Goal: Task Accomplishment & Management: Complete application form

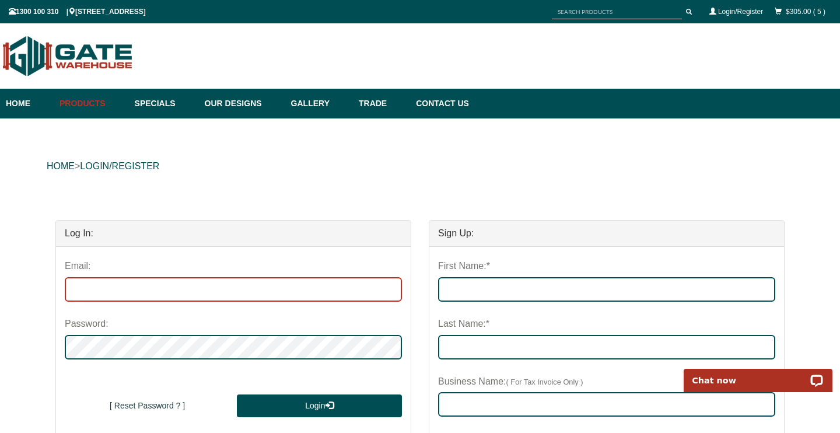
type input "[EMAIL_ADDRESS][DOMAIN_NAME]"
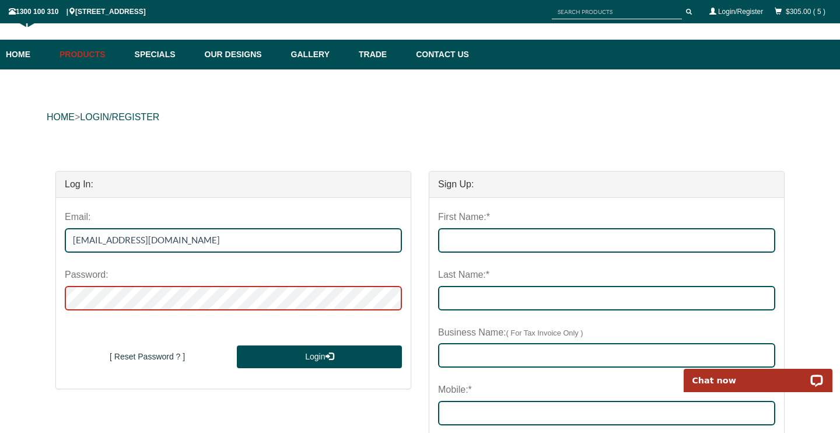
scroll to position [52, 0]
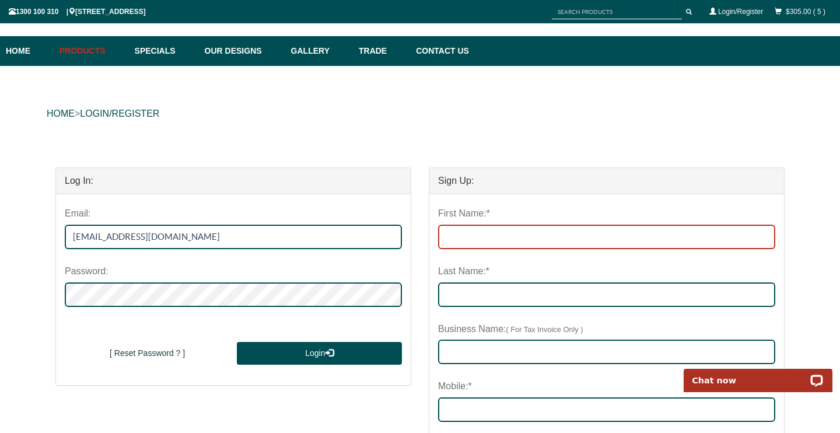
type input "j"
type input "[PERSON_NAME]"
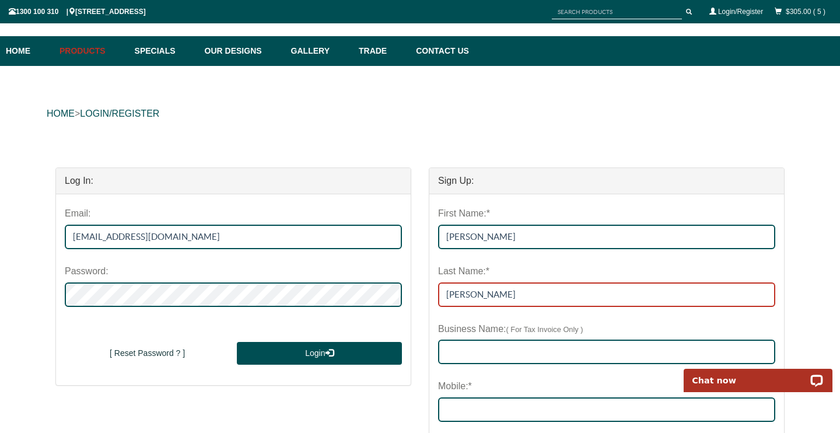
type input "[PERSON_NAME]"
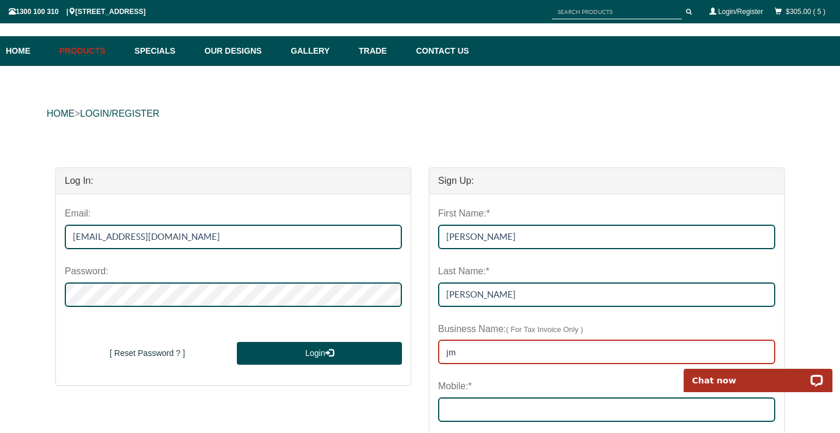
type input "j"
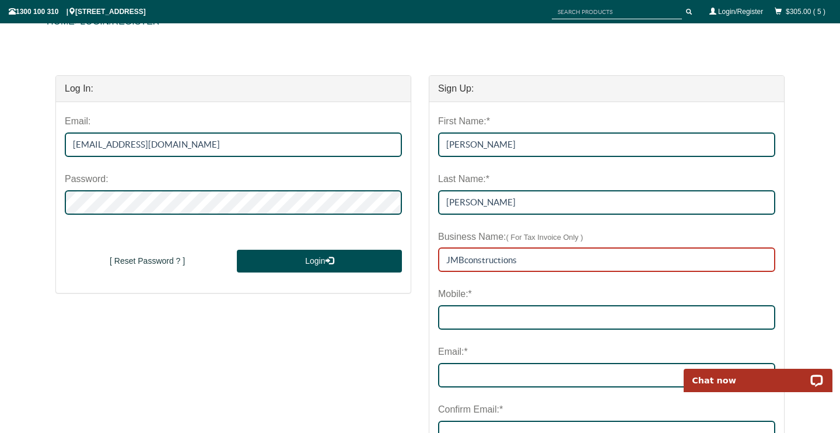
scroll to position [148, 0]
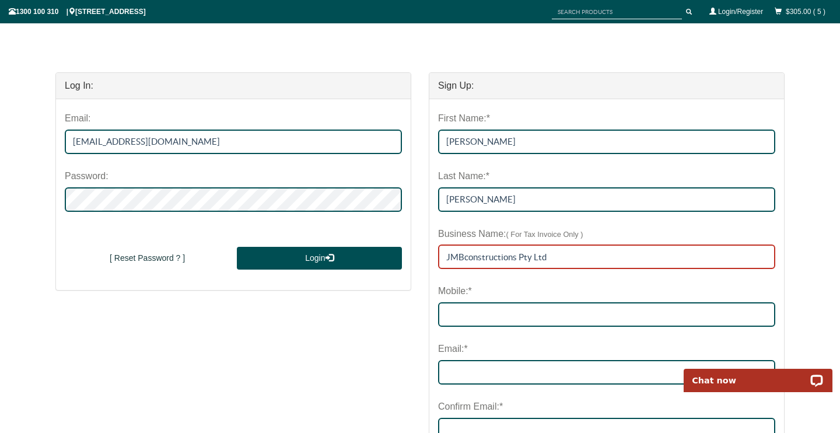
type input "JMBconstructions Pty Ltd"
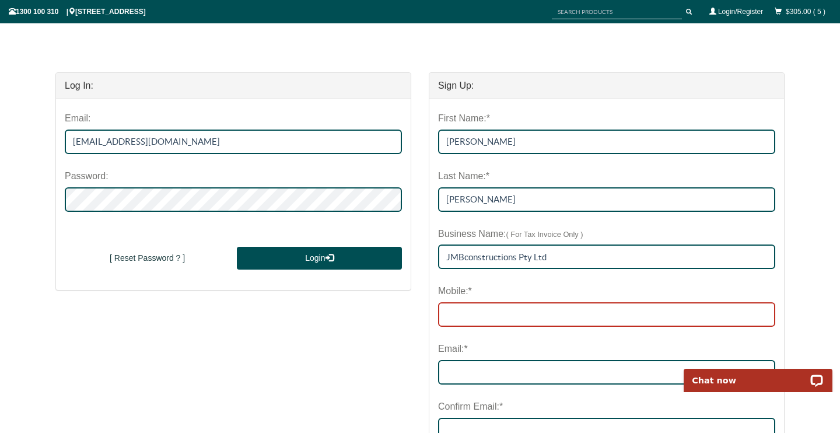
click at [472, 316] on input "Mobile:*" at bounding box center [606, 314] width 337 height 24
type input "0438893056"
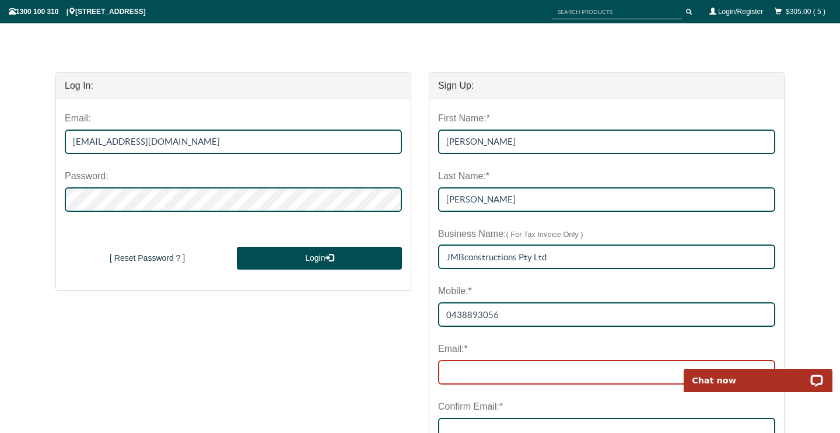
type input "[EMAIL_ADDRESS][DOMAIN_NAME]"
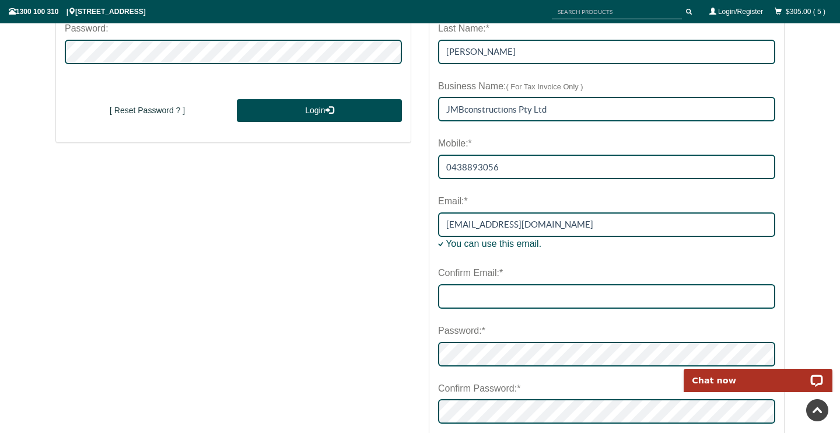
scroll to position [296, 0]
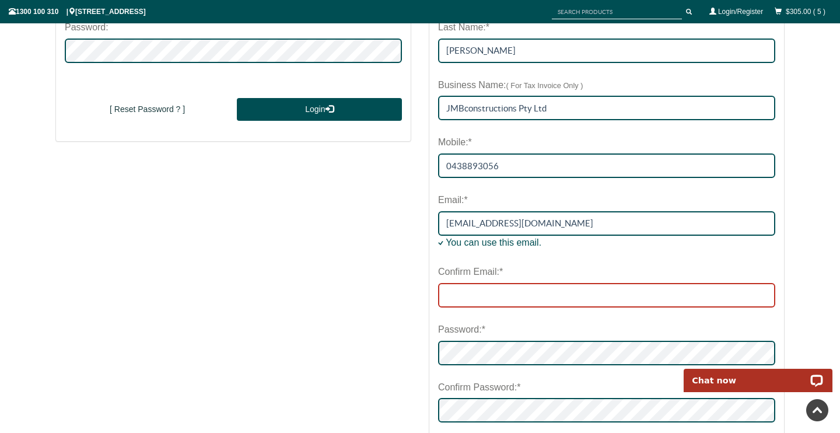
type input "[EMAIL_ADDRESS][DOMAIN_NAME]"
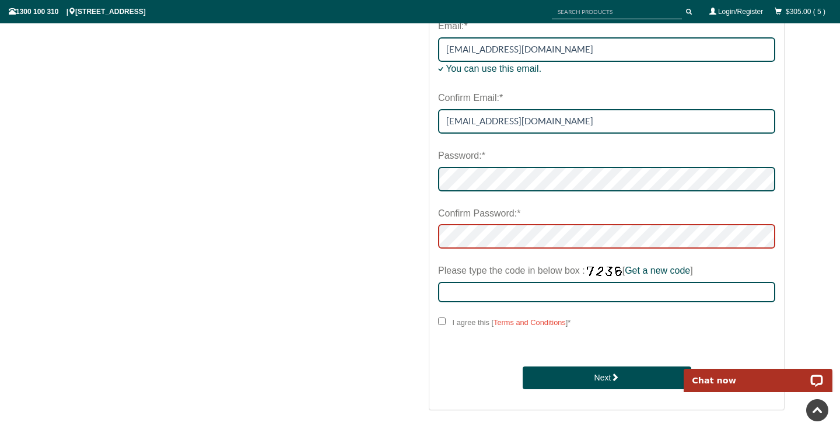
scroll to position [474, 0]
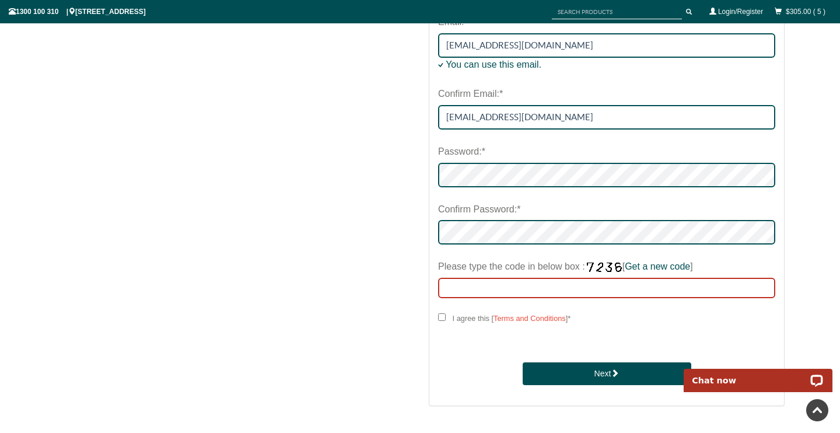
click at [499, 282] on input "Please type the code in below box : [ Get a new code ]" at bounding box center [606, 288] width 337 height 20
type input "7471"
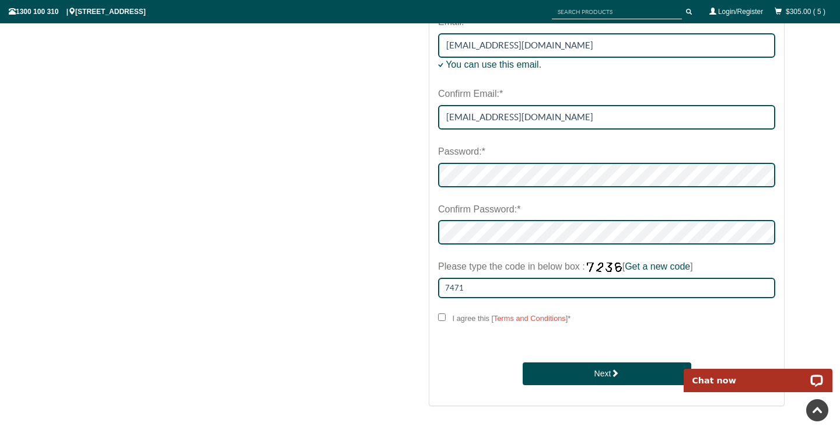
click at [440, 313] on input "I agree this [ Terms and Conditions ] *" at bounding box center [442, 317] width 8 height 8
checkbox input "****"
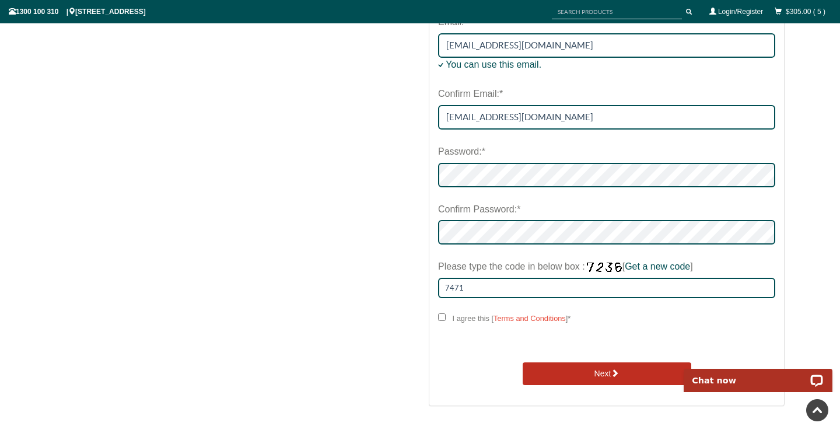
click at [570, 375] on button "Next" at bounding box center [606, 373] width 168 height 23
